Goal: Entertainment & Leisure: Consume media (video, audio)

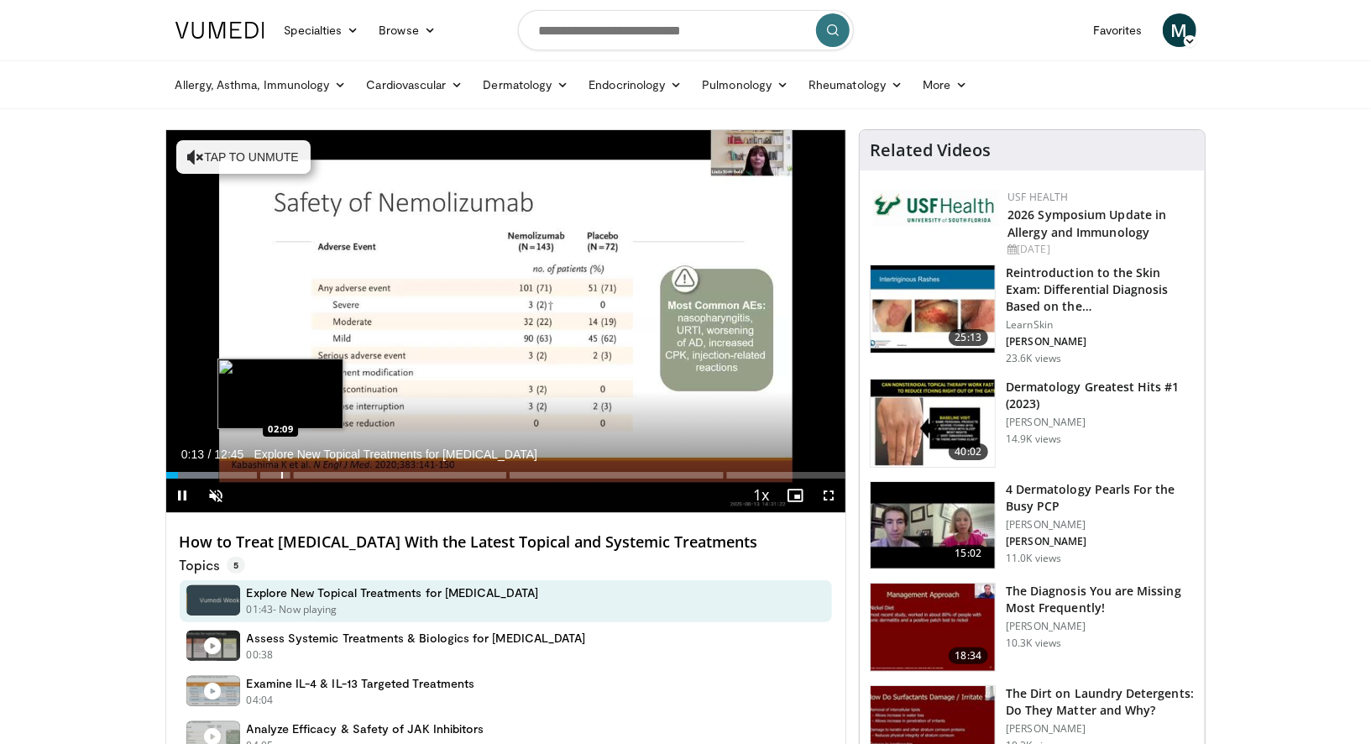
click at [281, 475] on div "Progress Bar" at bounding box center [282, 475] width 2 height 7
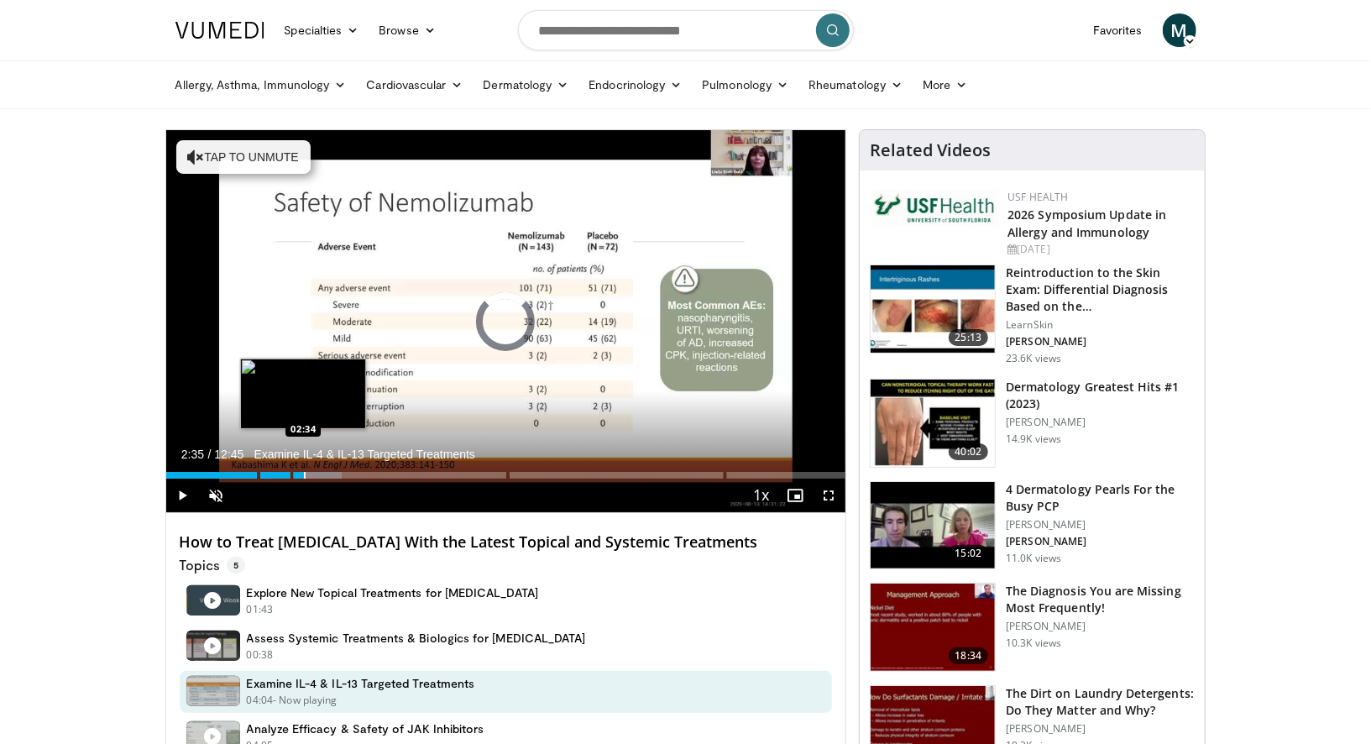
click at [304, 475] on div "Progress Bar" at bounding box center [305, 475] width 2 height 7
click at [332, 474] on div "Progress Bar" at bounding box center [333, 475] width 2 height 7
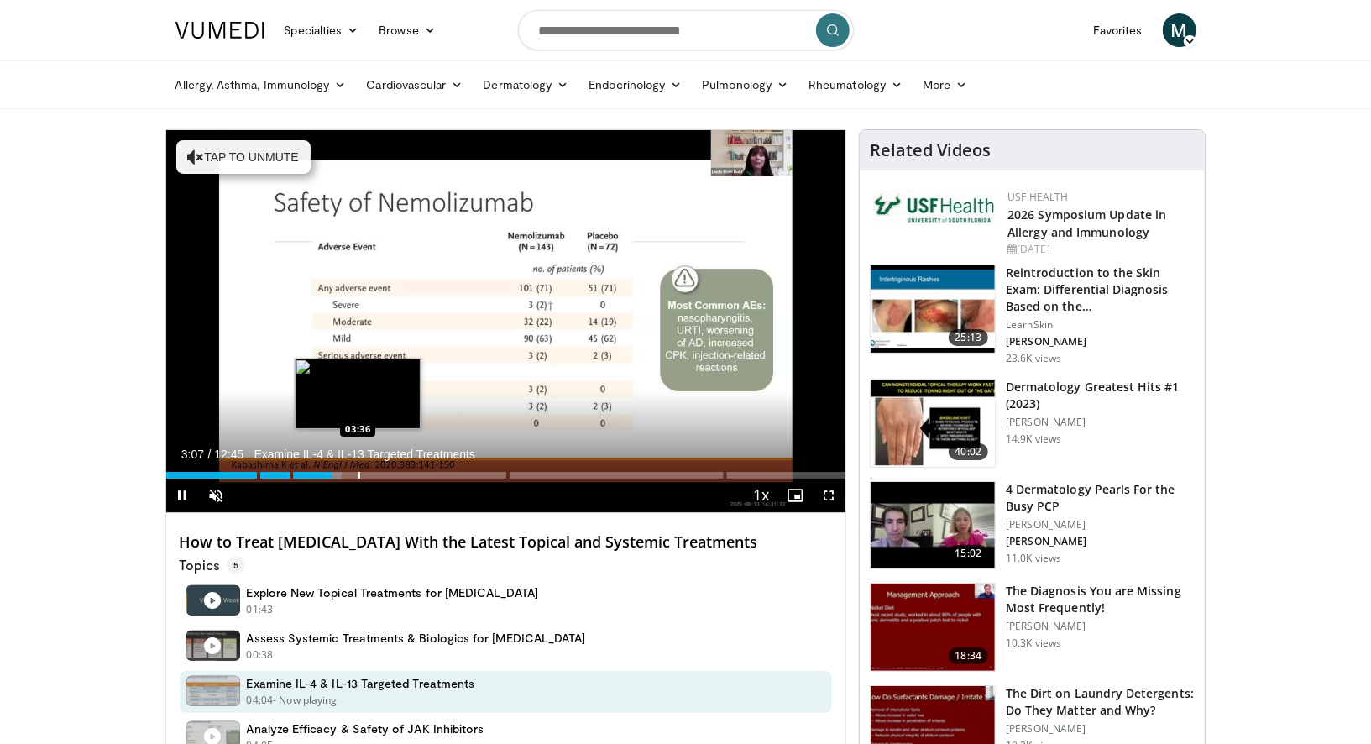
click at [360, 474] on div "Progress Bar" at bounding box center [360, 475] width 2 height 7
click at [398, 473] on div "Progress Bar" at bounding box center [399, 475] width 2 height 7
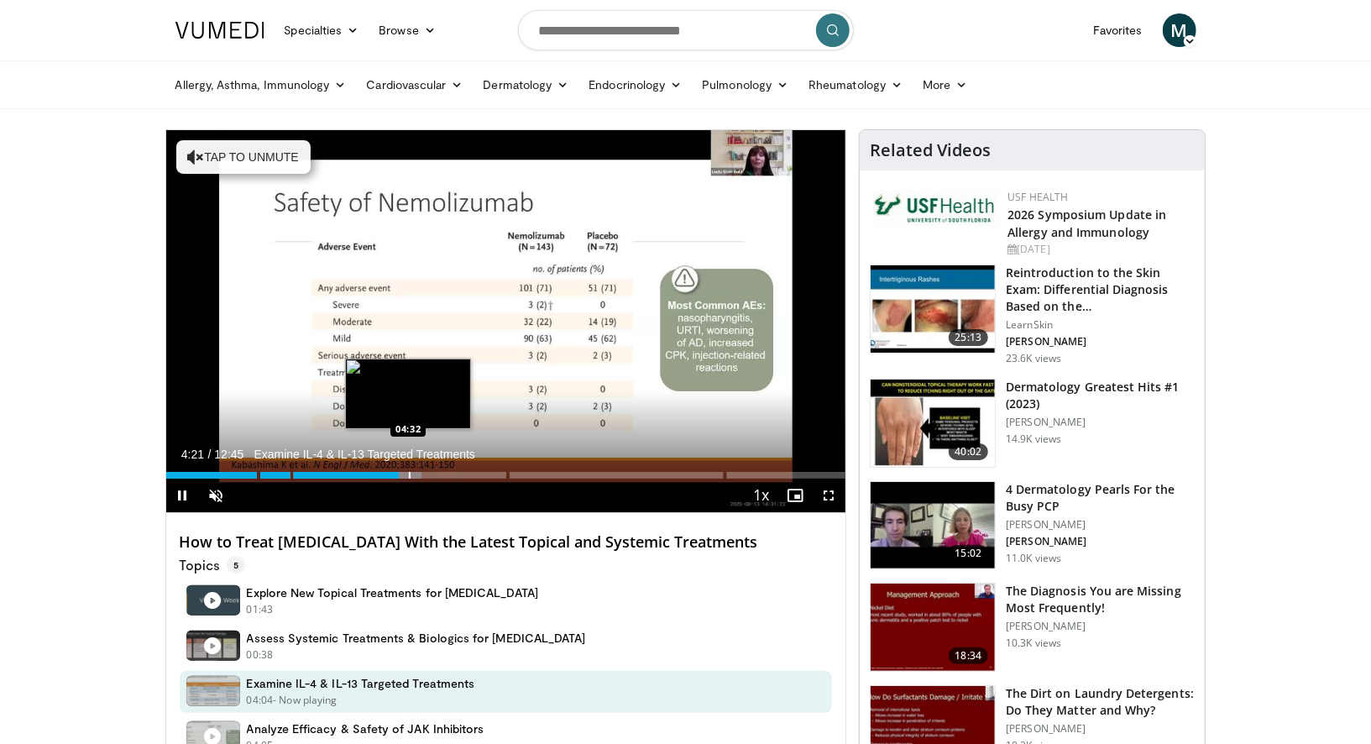
click at [411, 474] on div "Progress Bar" at bounding box center [410, 475] width 2 height 7
click at [422, 477] on div "Progress Bar" at bounding box center [423, 475] width 2 height 7
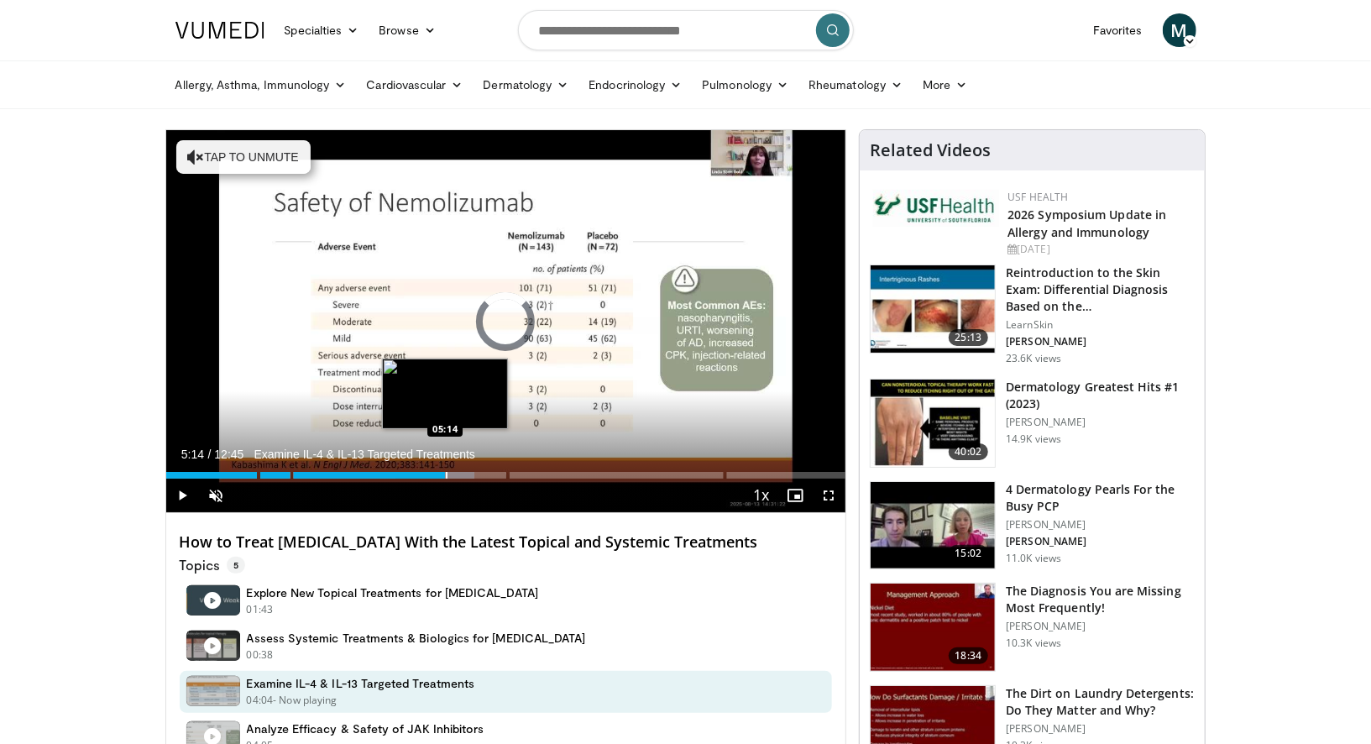
click at [446, 476] on div "Progress Bar" at bounding box center [447, 475] width 2 height 7
click at [464, 475] on div "Progress Bar" at bounding box center [465, 475] width 2 height 7
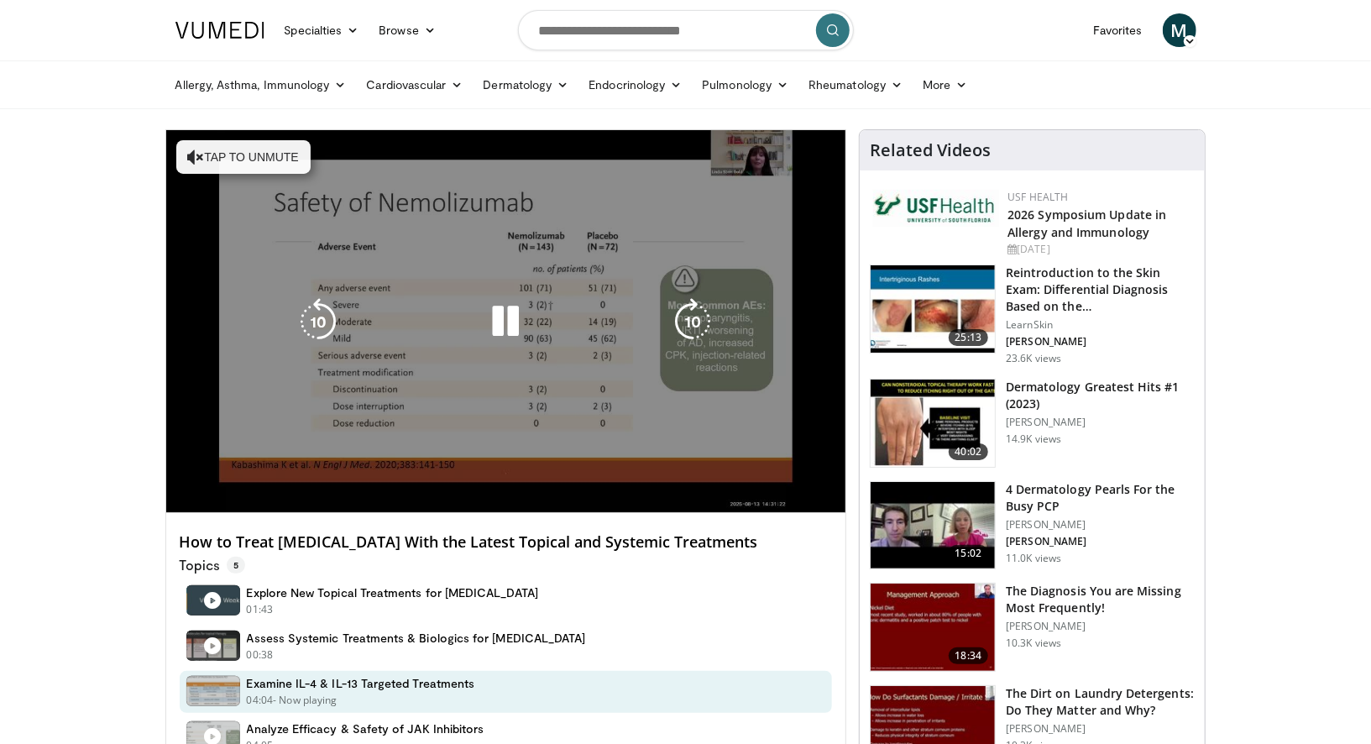
click at [485, 474] on video-js "**********" at bounding box center [506, 321] width 680 height 383
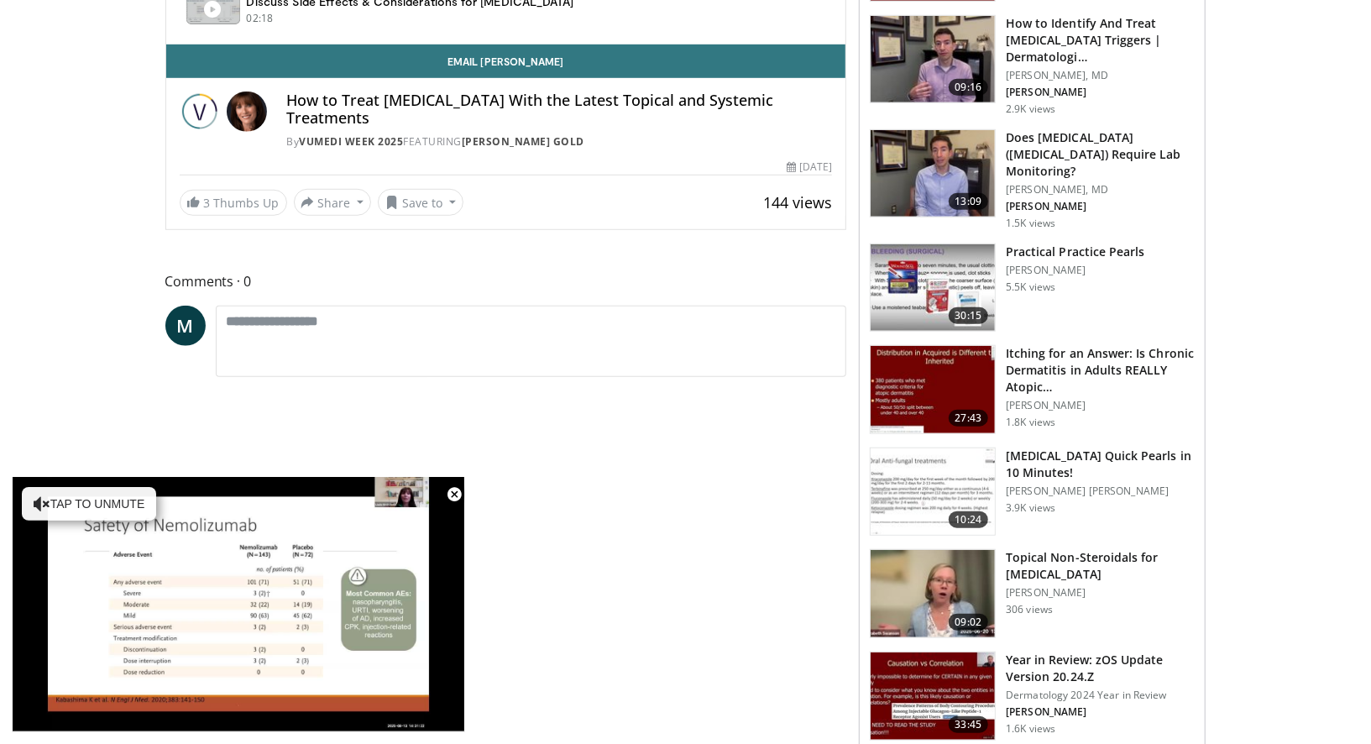
scroll to position [710, 0]
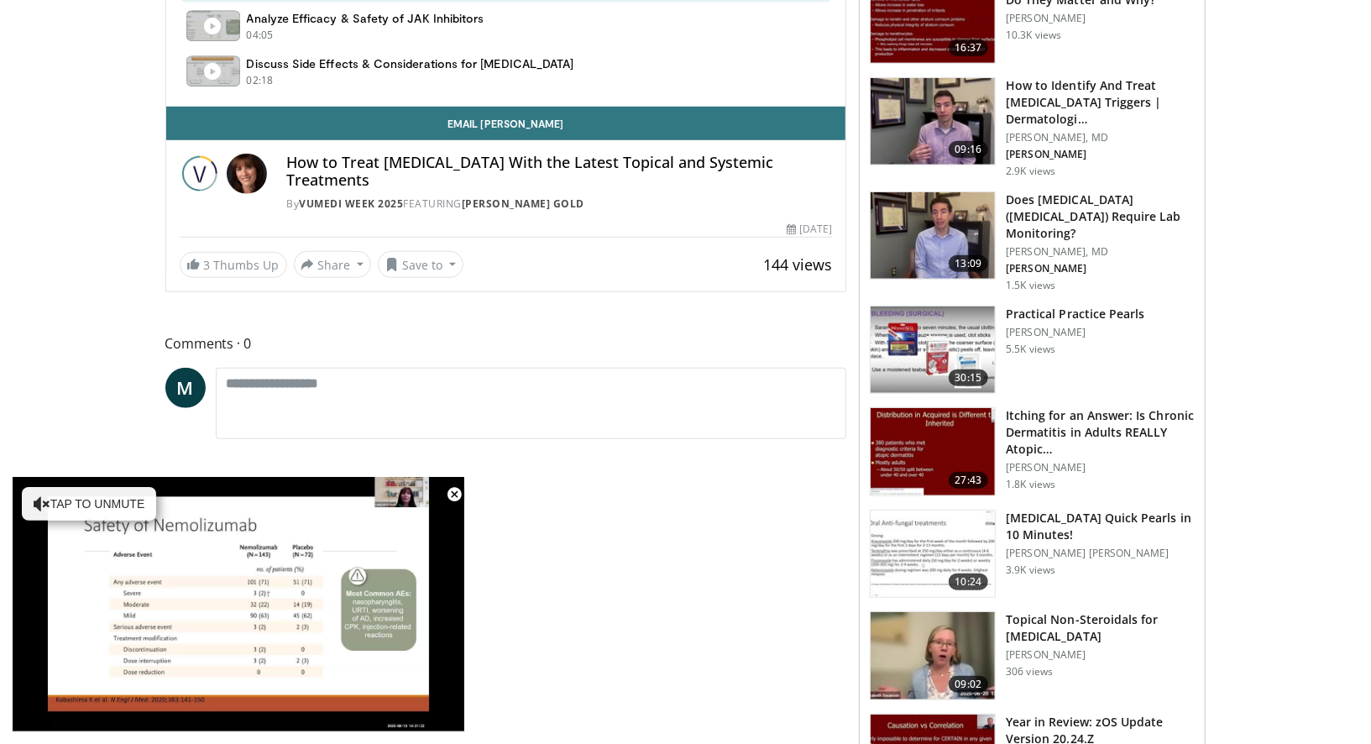
click at [453, 493] on span "Video Player" at bounding box center [454, 495] width 34 height 34
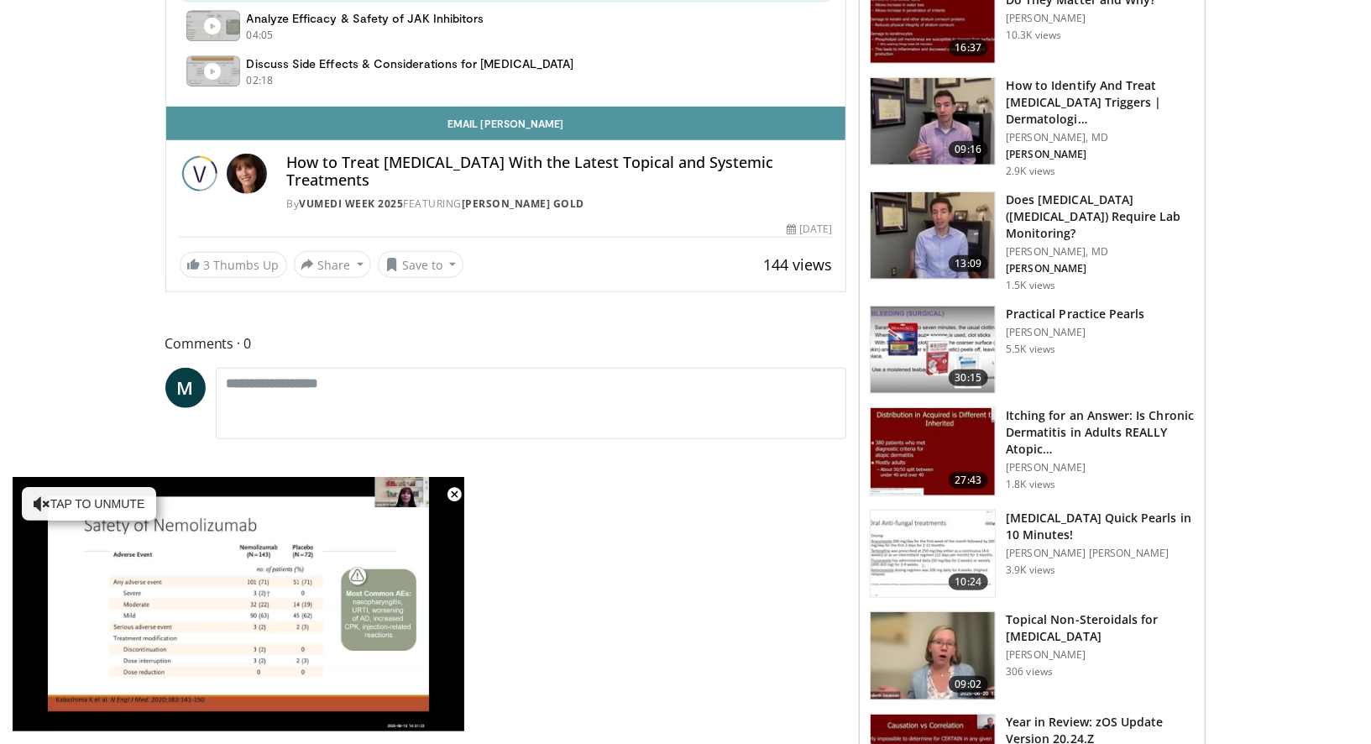
scroll to position [327, 0]
